Goal: Information Seeking & Learning: Learn about a topic

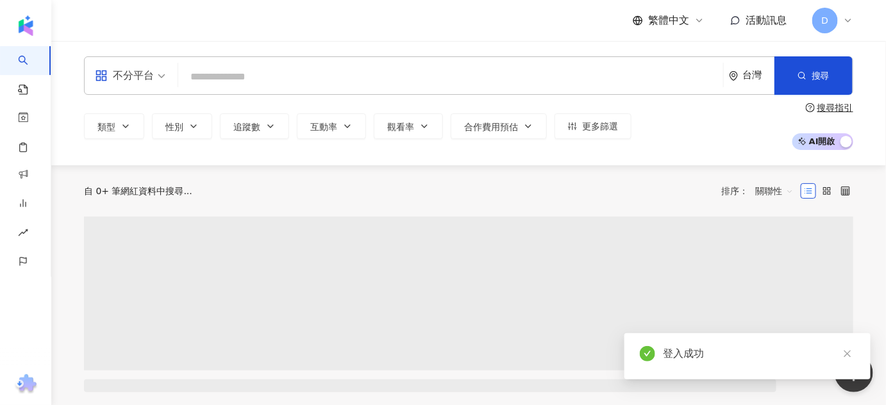
click at [210, 70] on input "search" at bounding box center [450, 77] width 534 height 24
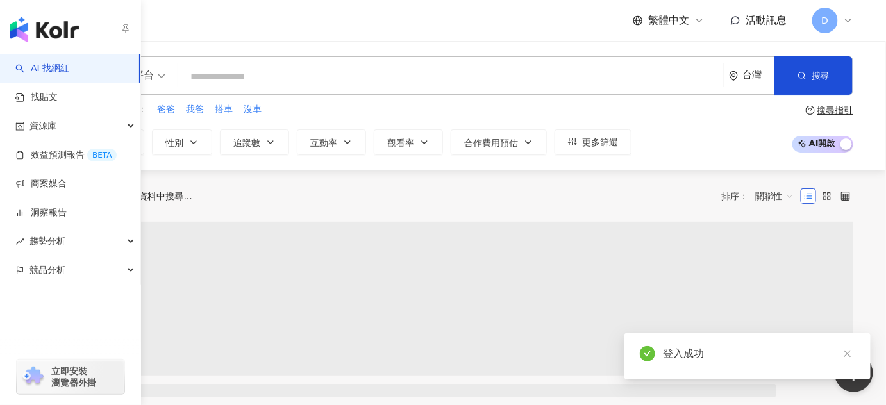
click at [327, 66] on input "search" at bounding box center [450, 77] width 534 height 24
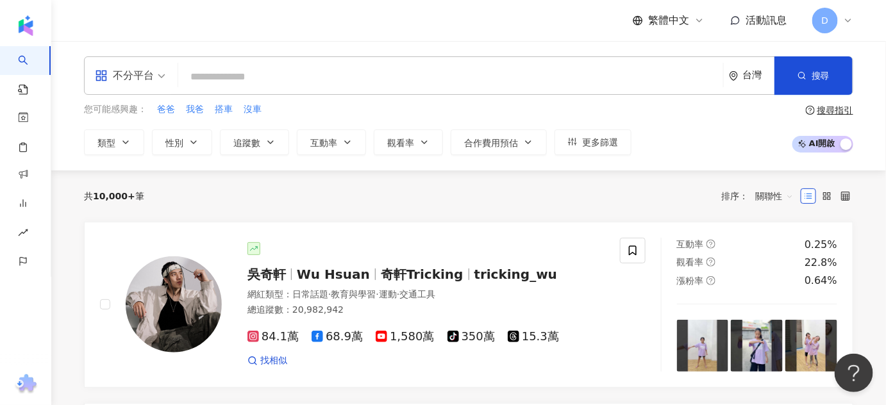
click at [340, 80] on input "search" at bounding box center [450, 77] width 534 height 24
type input "*"
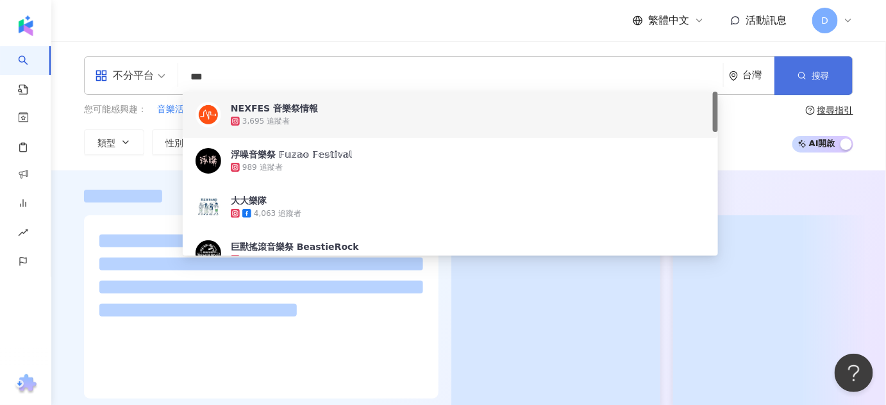
click at [788, 71] on button "搜尋" at bounding box center [813, 75] width 78 height 38
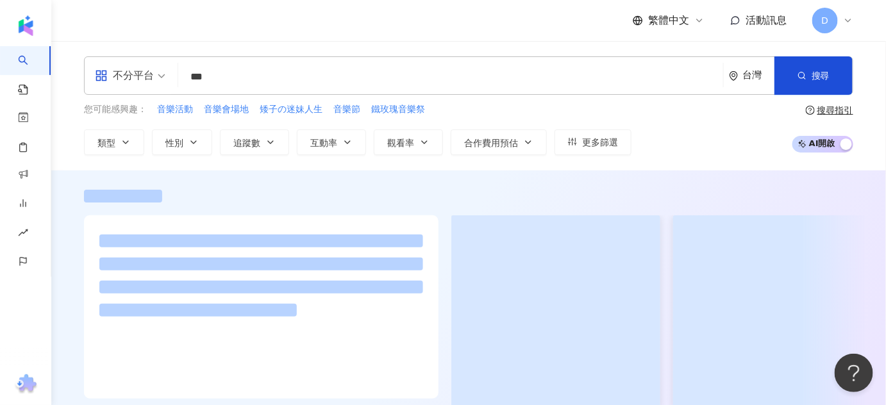
click at [738, 184] on div at bounding box center [468, 295] width 834 height 251
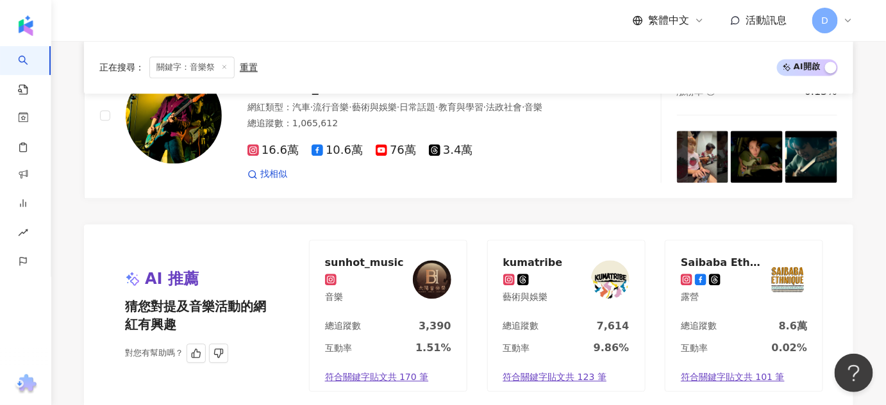
scroll to position [2679, 0]
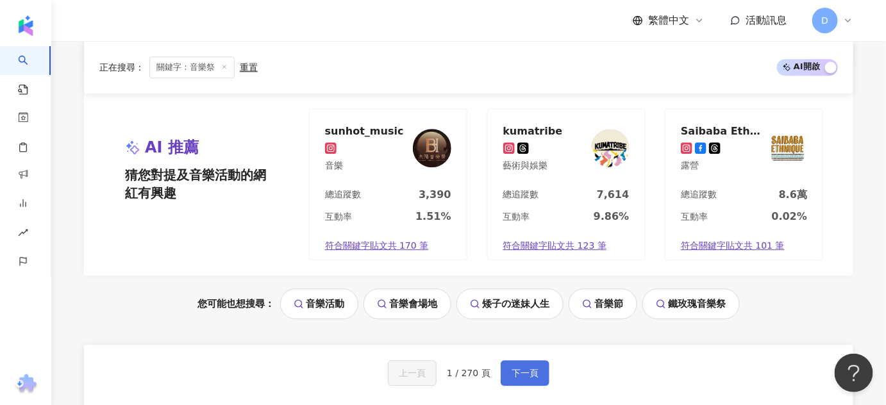
click at [508, 360] on button "下一頁" at bounding box center [524, 373] width 49 height 26
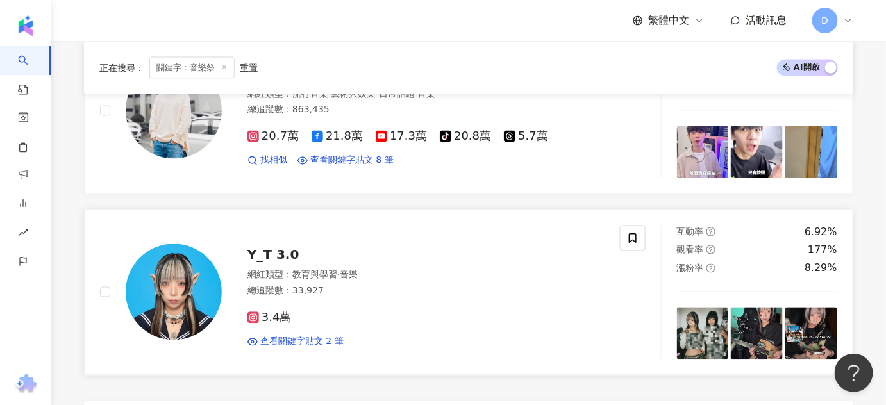
scroll to position [2621, 0]
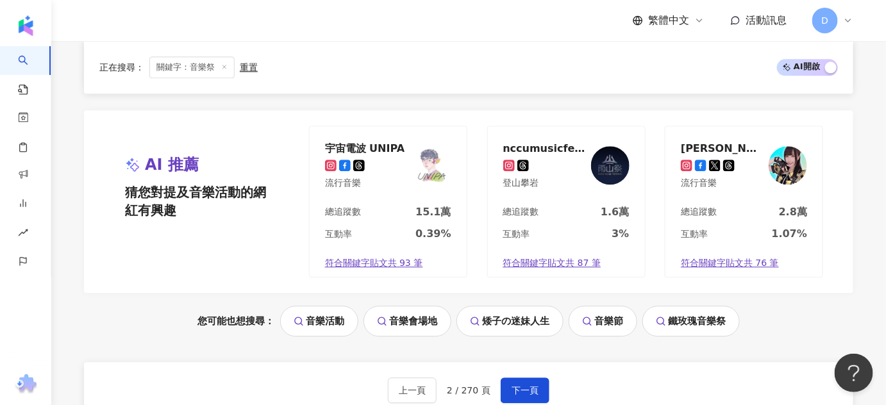
click at [497, 377] on div "上一頁 2 / 270 頁 下一頁" at bounding box center [468, 390] width 161 height 26
click at [511, 385] on span "下一頁" at bounding box center [524, 390] width 27 height 10
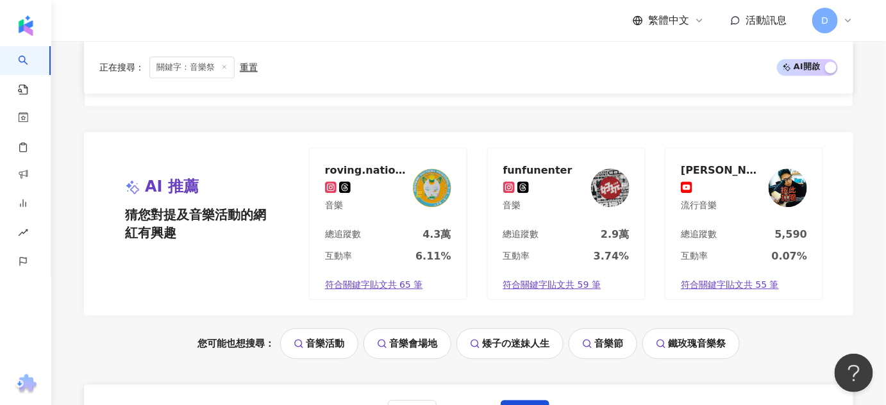
scroll to position [2737, 0]
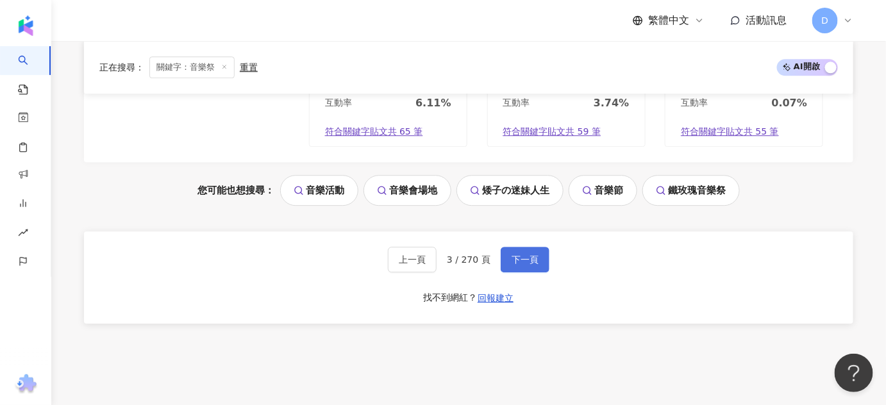
click at [531, 254] on span "下一頁" at bounding box center [524, 259] width 27 height 10
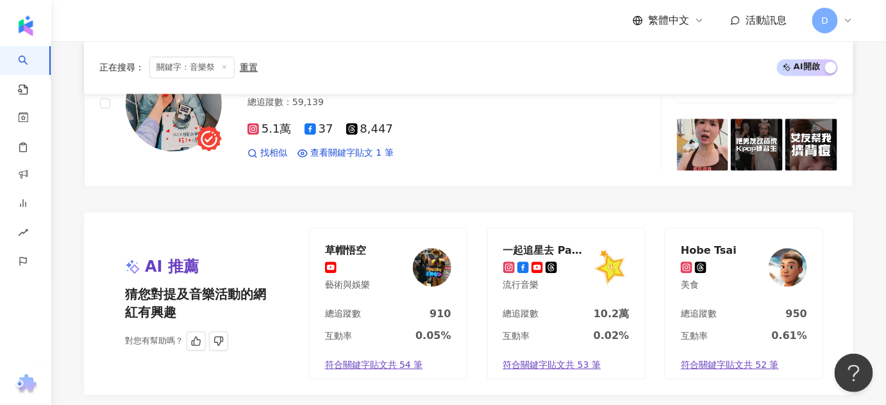
scroll to position [2833, 0]
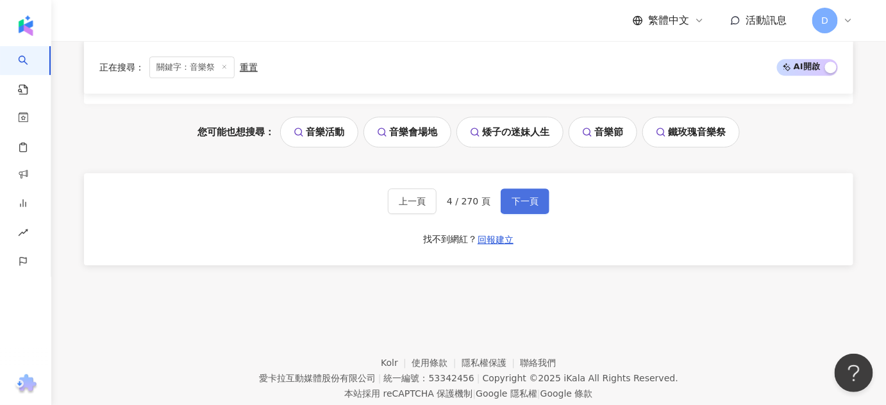
click at [533, 196] on span "下一頁" at bounding box center [524, 201] width 27 height 10
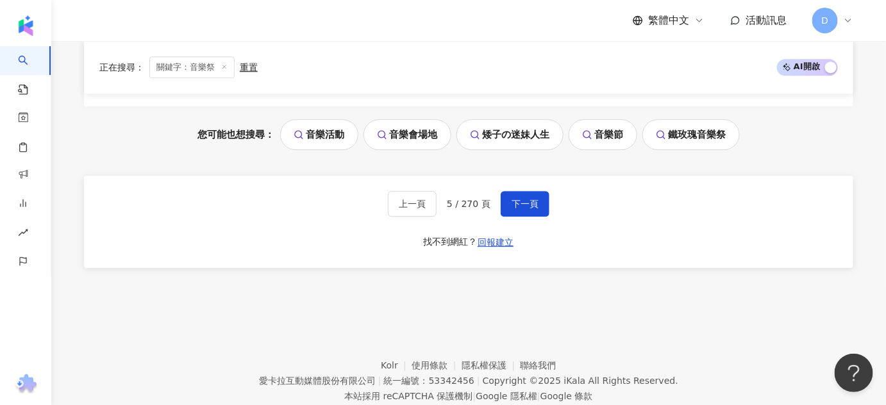
scroll to position [2823, 0]
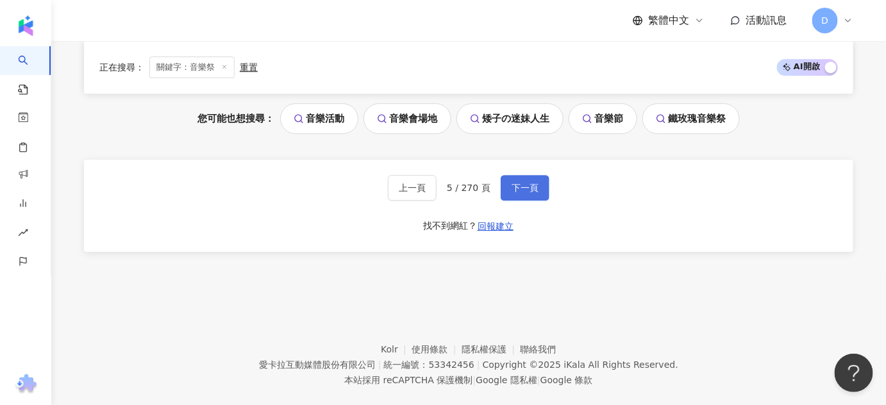
click at [513, 183] on span "下一頁" at bounding box center [524, 188] width 27 height 10
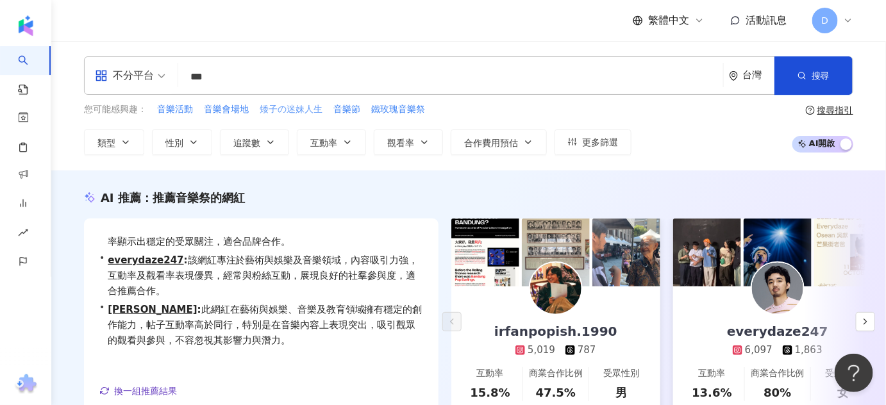
scroll to position [0, 0]
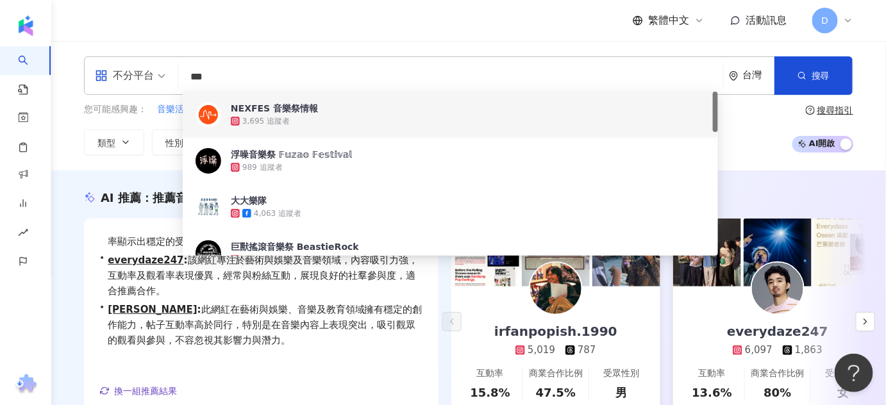
drag, startPoint x: 252, startPoint y: 78, endPoint x: 142, endPoint y: 87, distance: 110.5
click at [142, 87] on div "不分平台 *** 台灣 搜尋 54508e66-dfb2-4b58-be12-02fa2924a0aa 36864579-621b-4405-9f45-191…" at bounding box center [468, 75] width 769 height 38
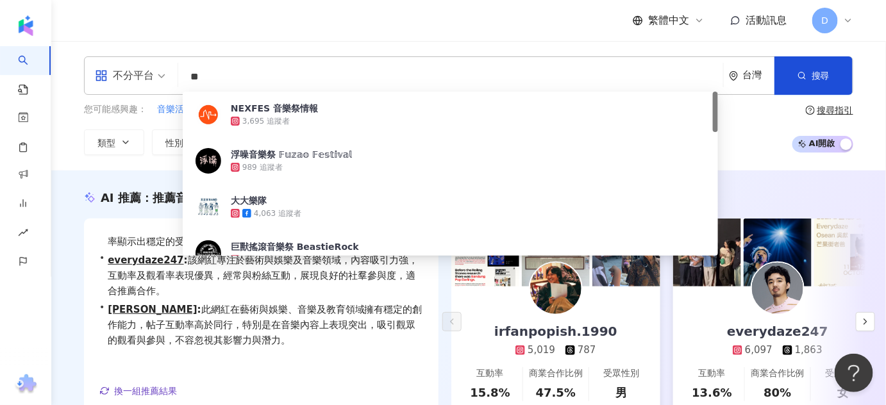
type input "*"
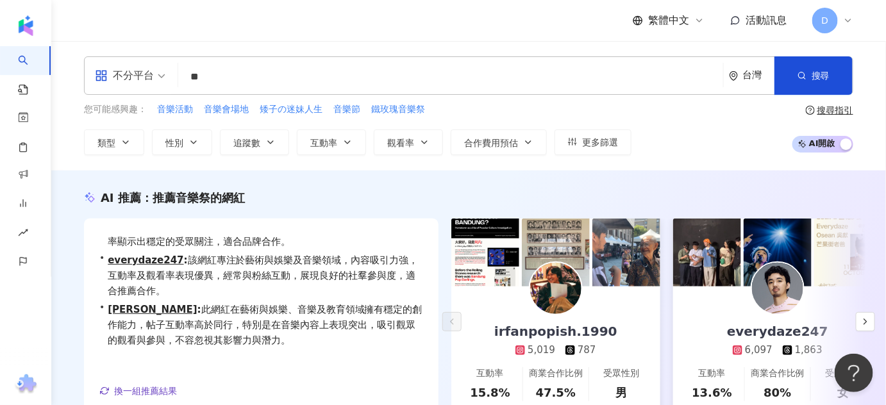
type input "**"
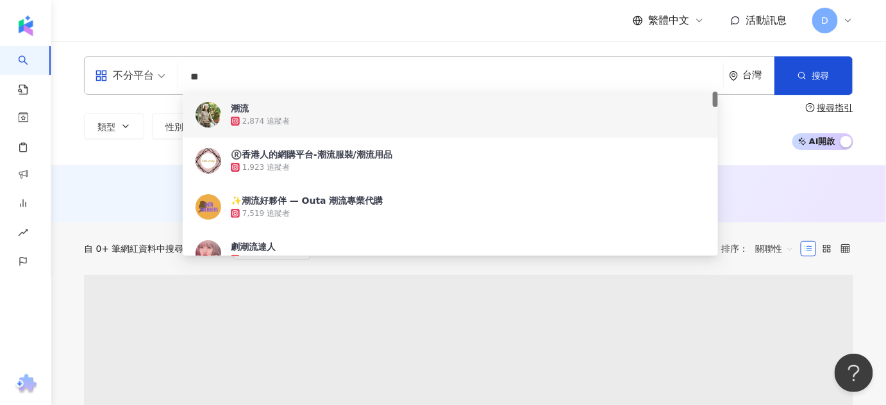
click at [159, 176] on div "AI 推薦 ： 無結果，請嘗試搜尋其他語言關鍵字或條件" at bounding box center [468, 193] width 834 height 57
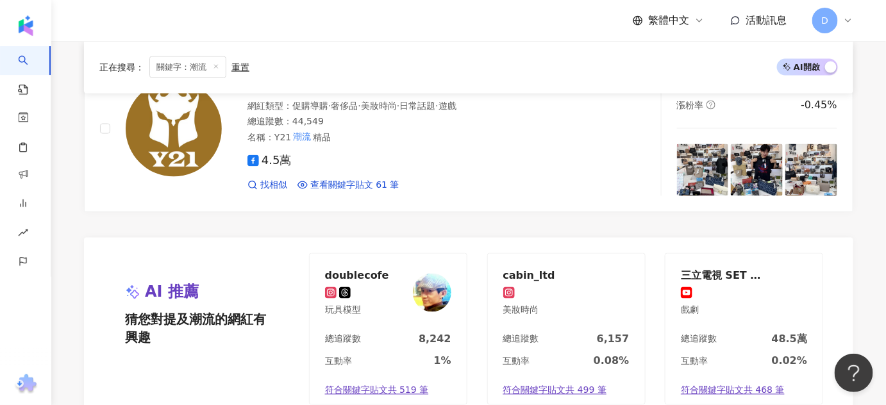
scroll to position [2388, 0]
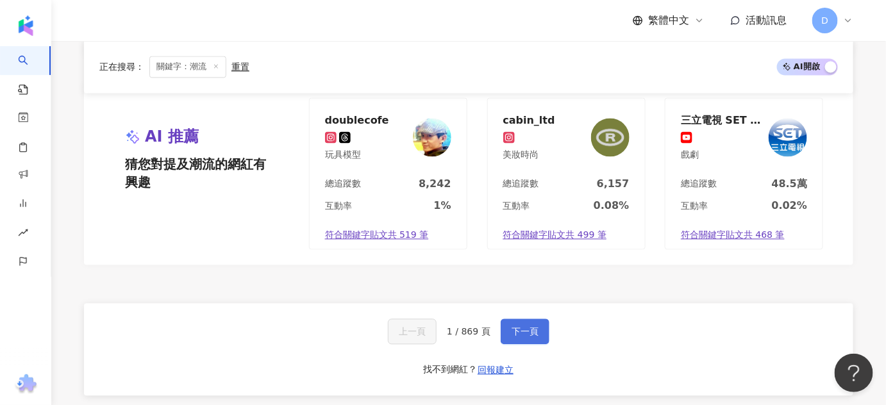
click at [529, 327] on span "下一頁" at bounding box center [524, 332] width 27 height 10
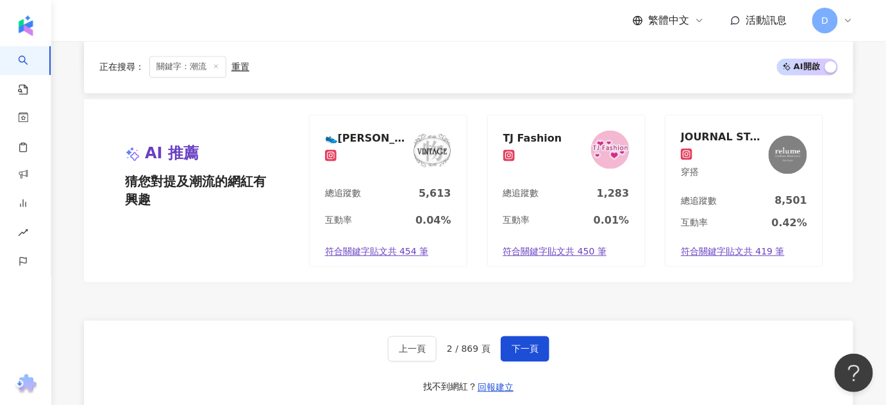
scroll to position [2508, 0]
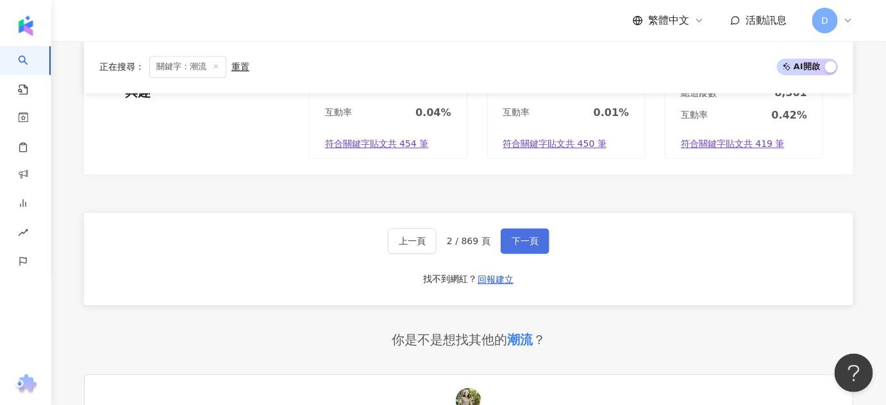
click at [528, 236] on span "下一頁" at bounding box center [524, 241] width 27 height 10
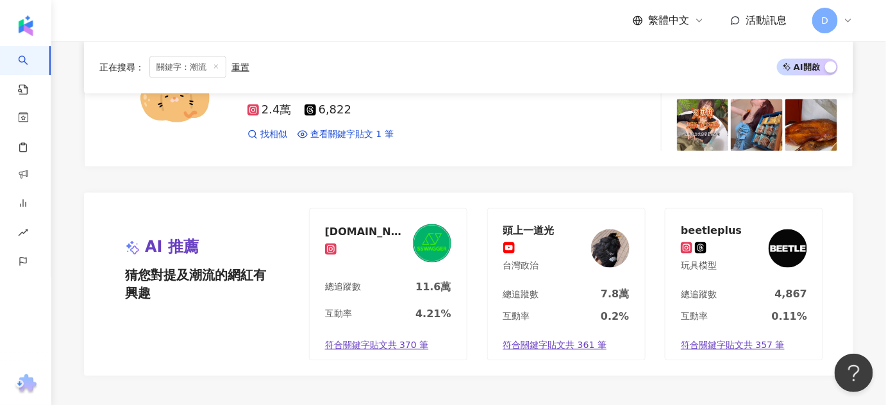
scroll to position [2498, 0]
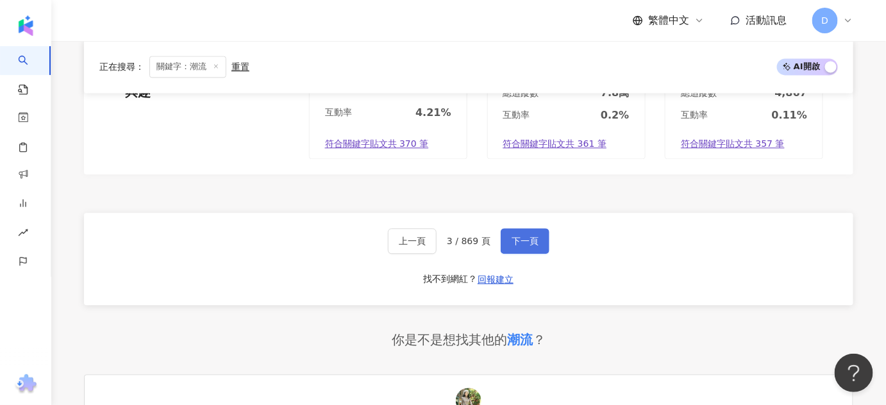
click at [529, 236] on span "下一頁" at bounding box center [524, 241] width 27 height 10
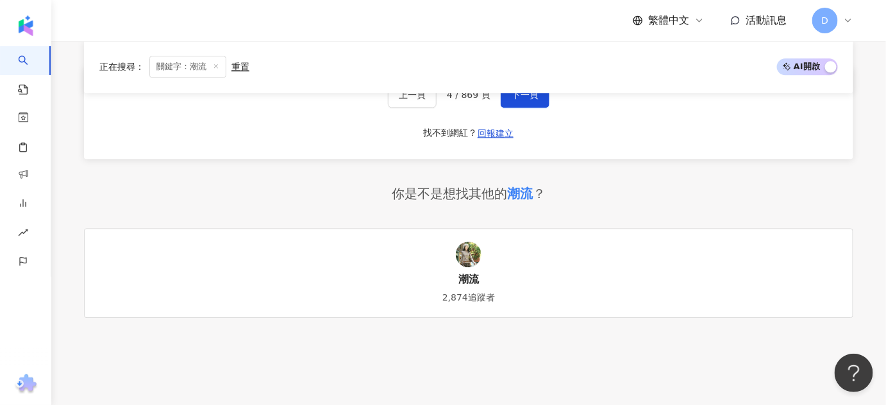
scroll to position [2618, 0]
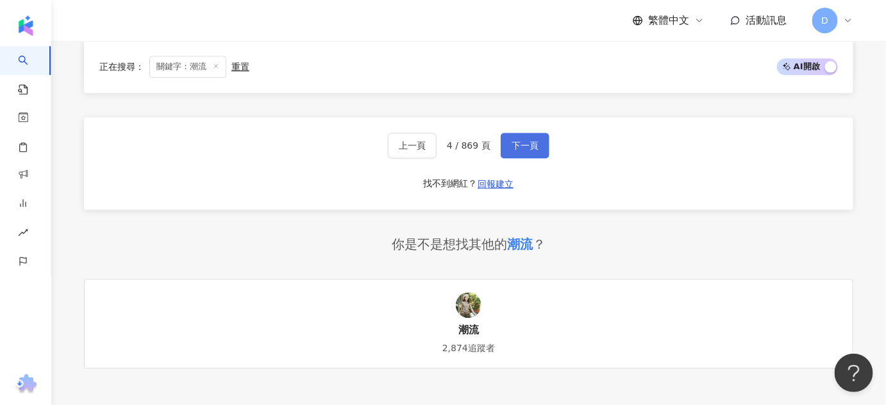
click at [511, 140] on span "下一頁" at bounding box center [524, 145] width 27 height 10
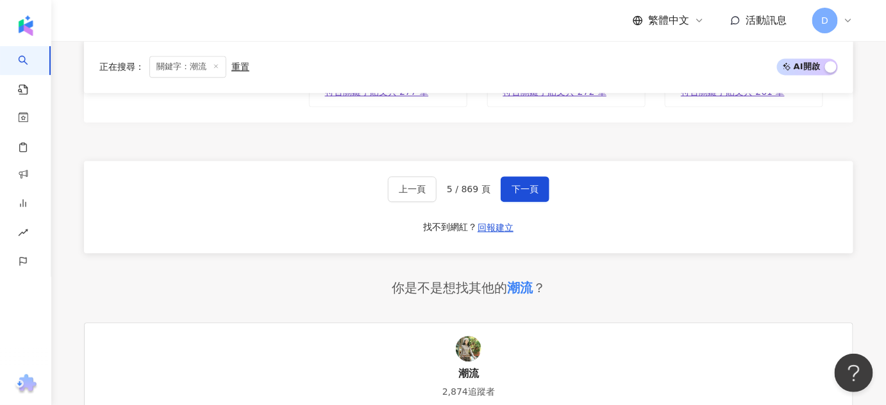
scroll to position [2559, 0]
click at [537, 181] on button "下一頁" at bounding box center [524, 190] width 49 height 26
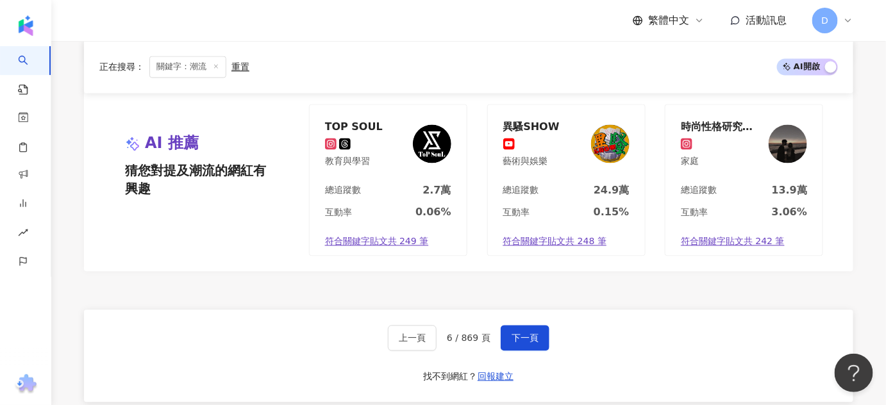
scroll to position [2388, 0]
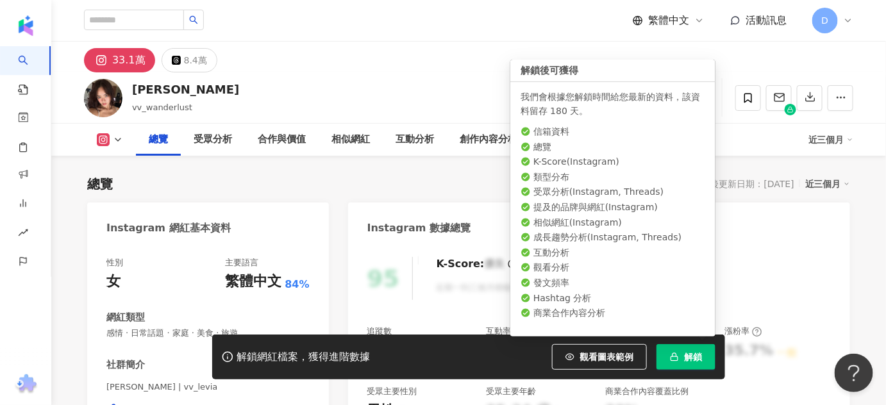
click at [711, 368] on button "解鎖" at bounding box center [685, 357] width 59 height 26
click at [698, 362] on span "解鎖" at bounding box center [693, 357] width 18 height 10
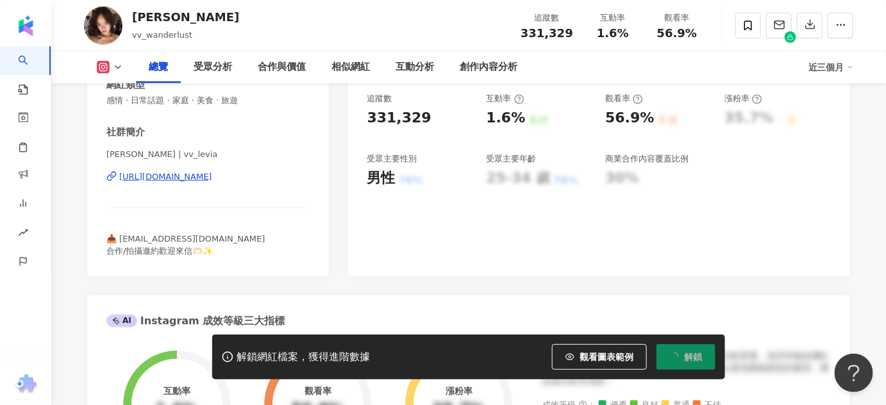
scroll to position [174, 0]
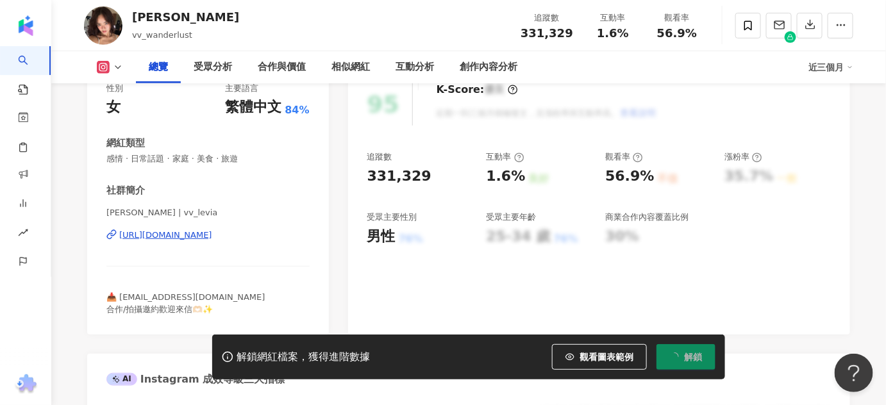
click at [212, 236] on div "https://www.instagram.com/vv_levia/" at bounding box center [165, 235] width 93 height 12
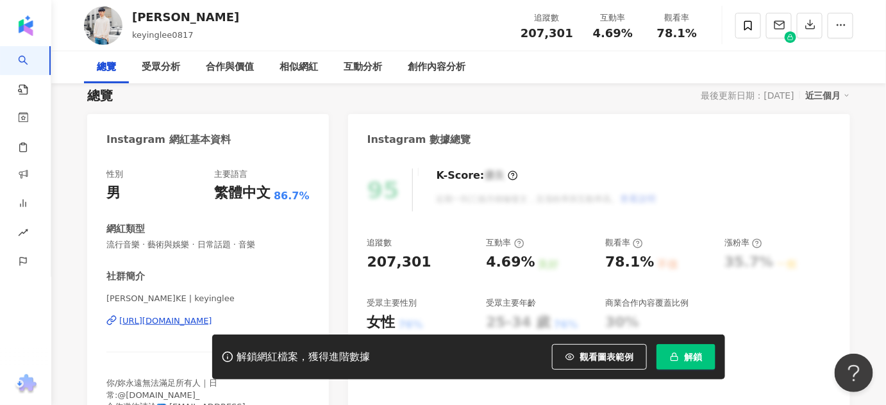
scroll to position [116, 0]
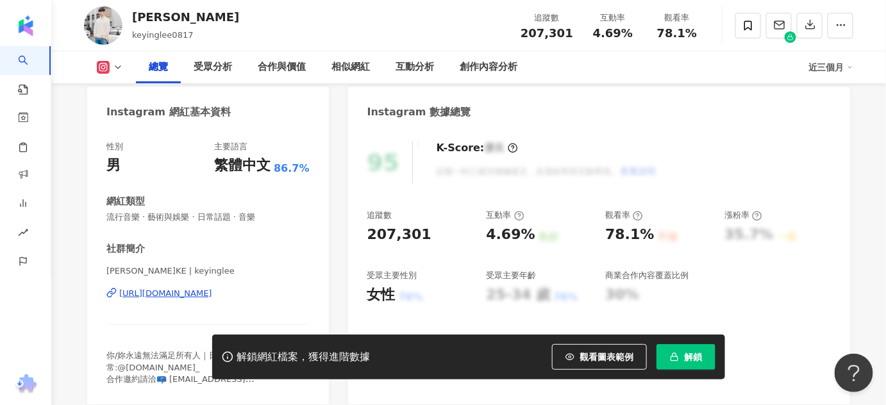
drag, startPoint x: 219, startPoint y: 292, endPoint x: 284, endPoint y: 286, distance: 64.9
click at [212, 292] on div "https://www.instagram.com/keyinglee/" at bounding box center [165, 294] width 93 height 12
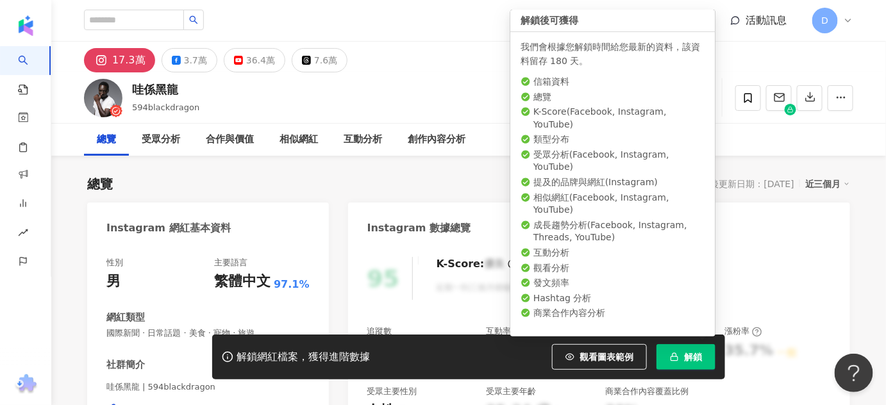
click at [666, 358] on button "解鎖" at bounding box center [685, 357] width 59 height 26
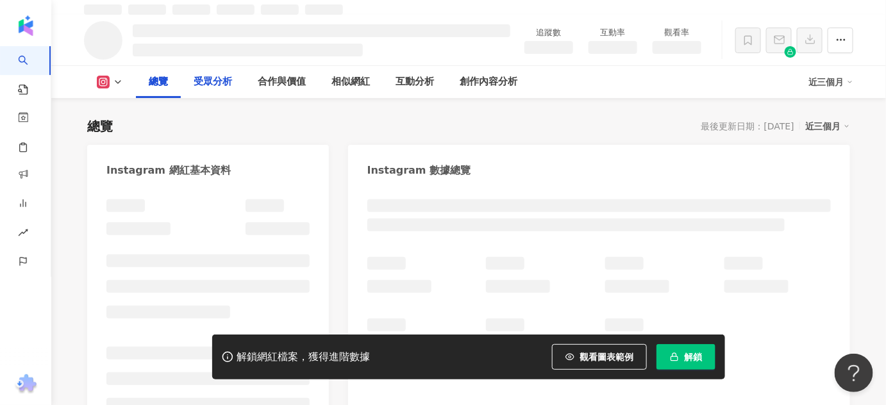
scroll to position [72, 0]
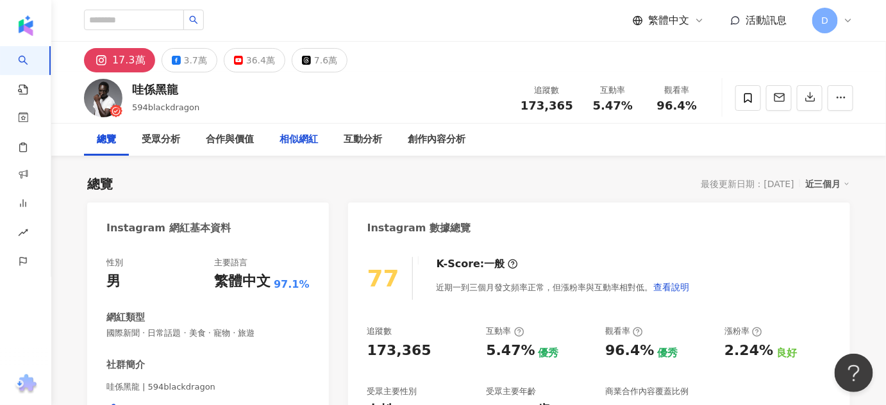
click at [288, 143] on div "相似網紅" at bounding box center [298, 139] width 38 height 15
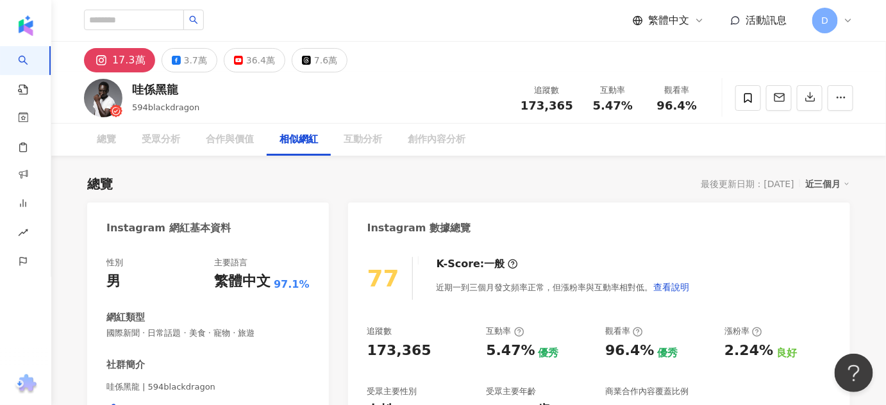
scroll to position [2092, 0]
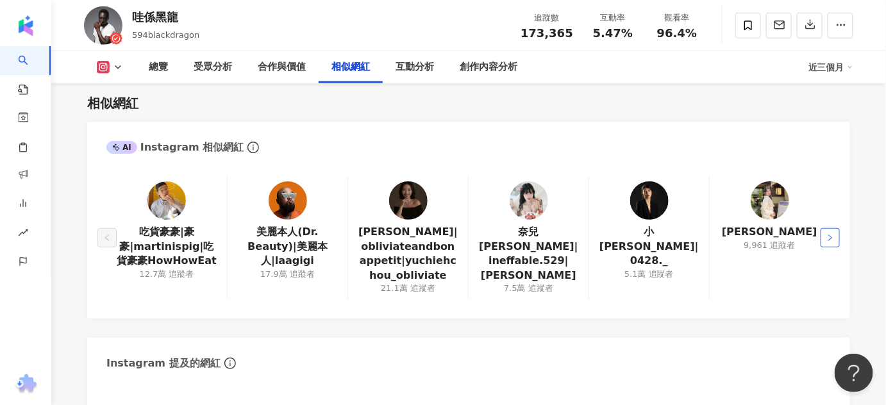
click at [833, 238] on icon "right" at bounding box center [830, 238] width 8 height 8
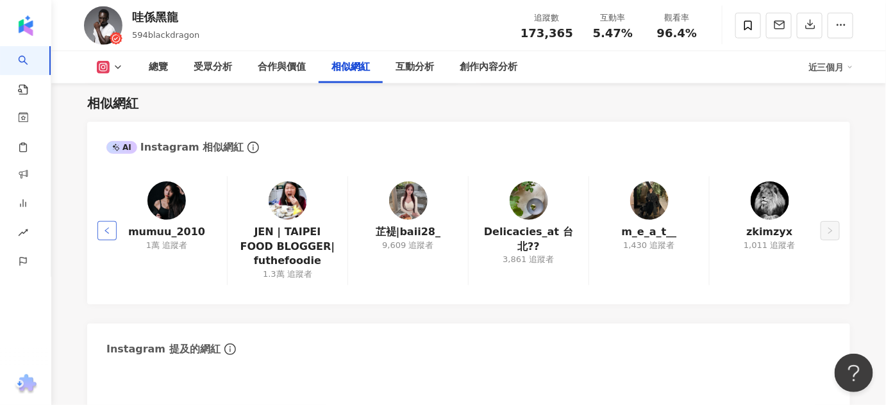
click at [103, 236] on button "button" at bounding box center [106, 230] width 19 height 19
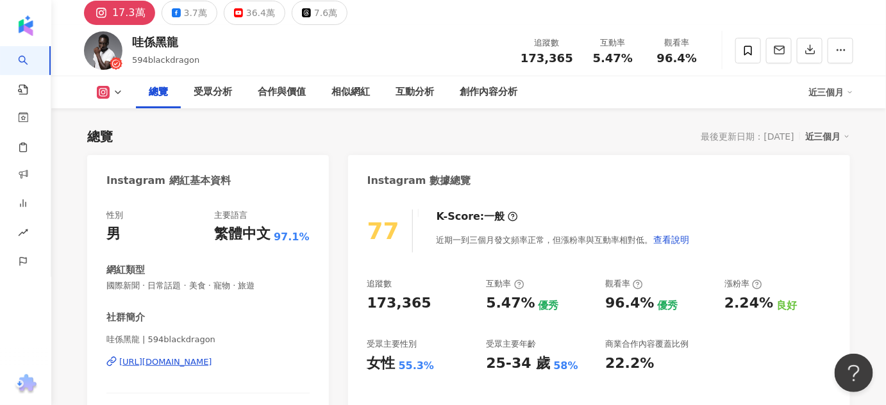
scroll to position [0, 0]
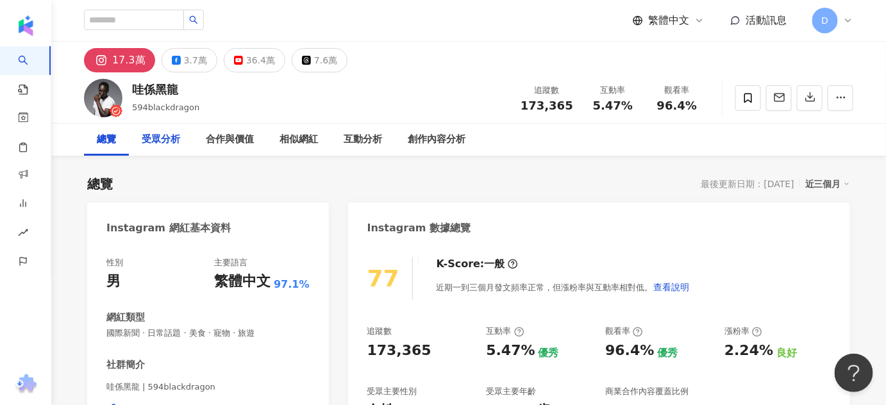
click at [180, 144] on div "受眾分析" at bounding box center [161, 140] width 64 height 32
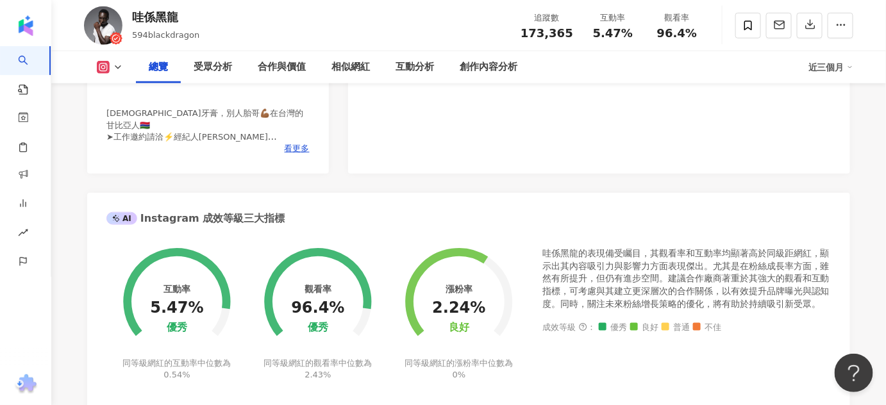
scroll to position [233, 0]
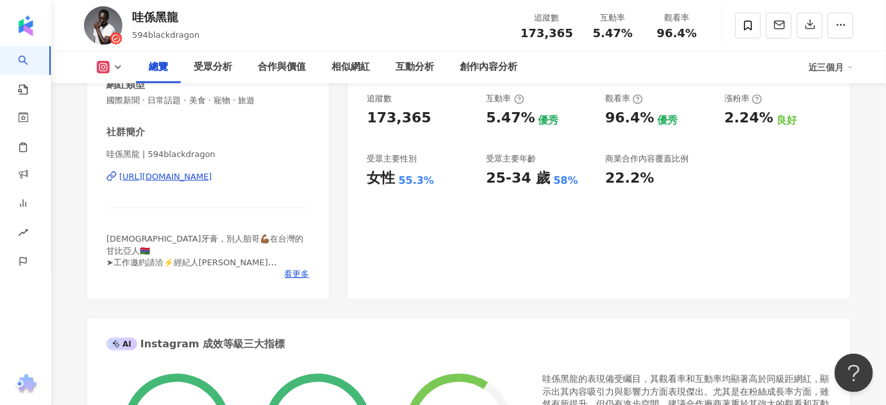
click at [186, 172] on div "https://www.instagram.com/594blackdragon/" at bounding box center [165, 177] width 93 height 12
